Goal: Go to known website: Go to known website

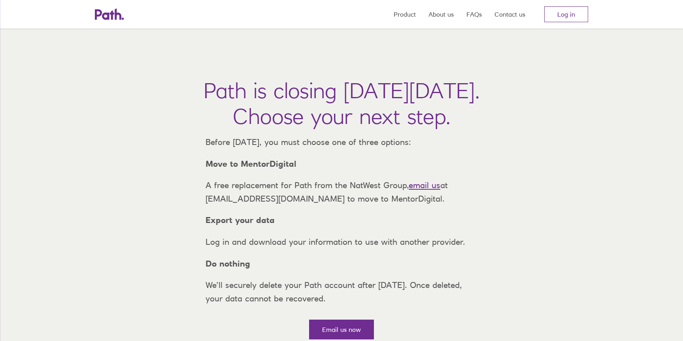
scroll to position [21, 0]
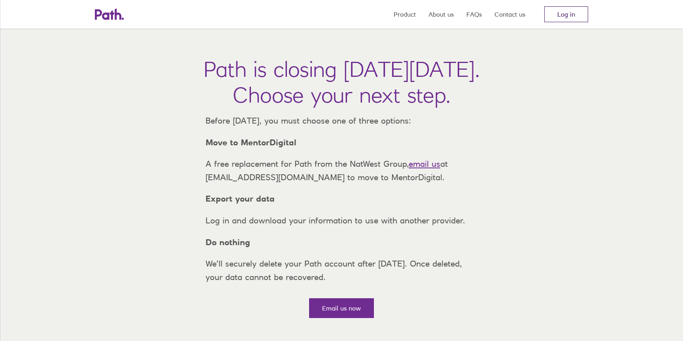
click at [572, 9] on link "Log in" at bounding box center [567, 14] width 44 height 16
